Goal: Navigation & Orientation: Understand site structure

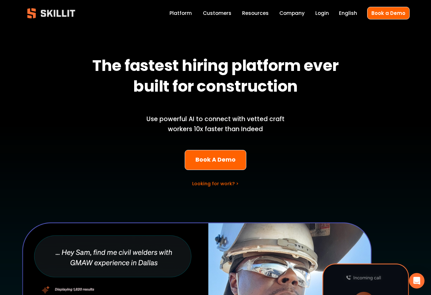
click at [192, 12] on link "Platform" at bounding box center [181, 13] width 22 height 9
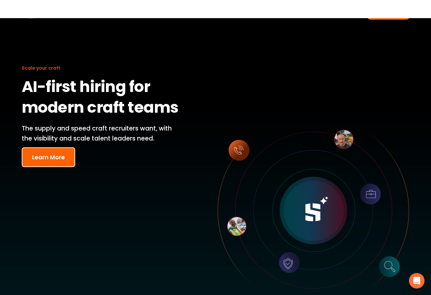
scroll to position [32, 0]
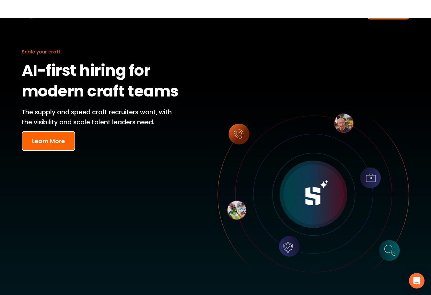
click at [25, 202] on div "Scale your craft AI-first hiring for modern craft teams The supply and speed cr…" at bounding box center [215, 188] width 431 height 353
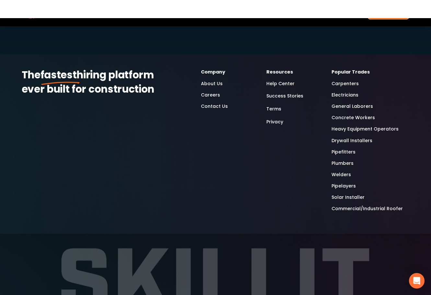
scroll to position [1893, 0]
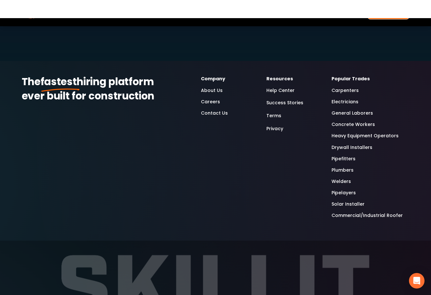
click at [216, 87] on link "About Us" at bounding box center [212, 90] width 22 height 7
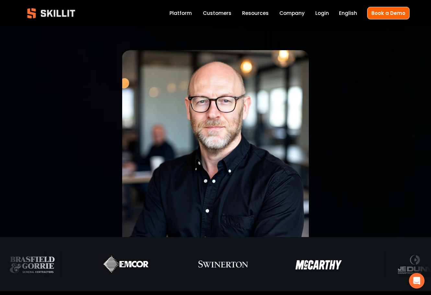
click at [188, 9] on link "Platform" at bounding box center [181, 13] width 22 height 9
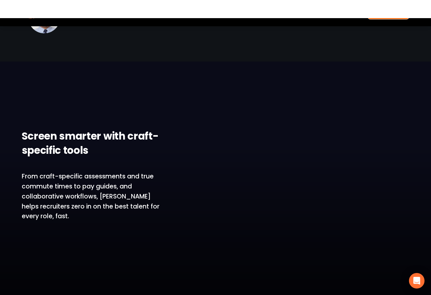
scroll to position [1297, 0]
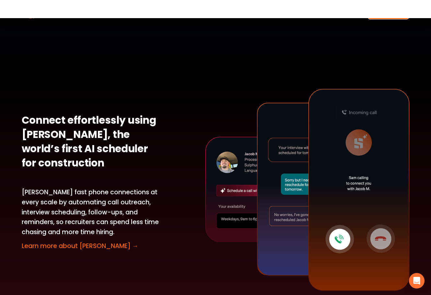
click at [84, 242] on link "Learn more about Sam →" at bounding box center [80, 246] width 117 height 9
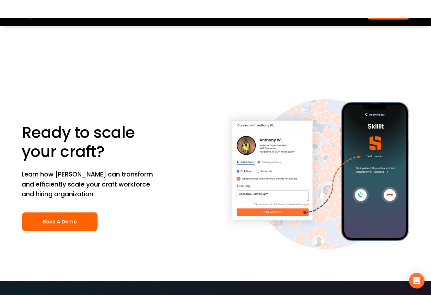
scroll to position [4052, 0]
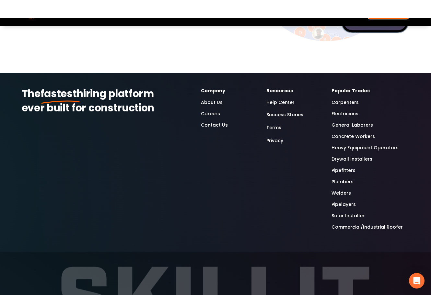
click at [337, 99] on link "Carpenters" at bounding box center [345, 102] width 27 height 7
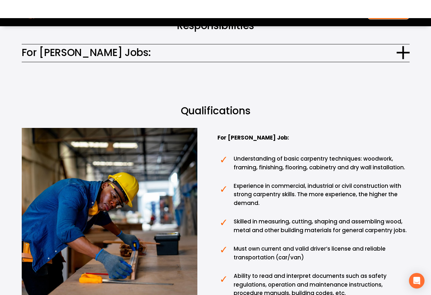
scroll to position [486, 0]
